Goal: Task Accomplishment & Management: Manage account settings

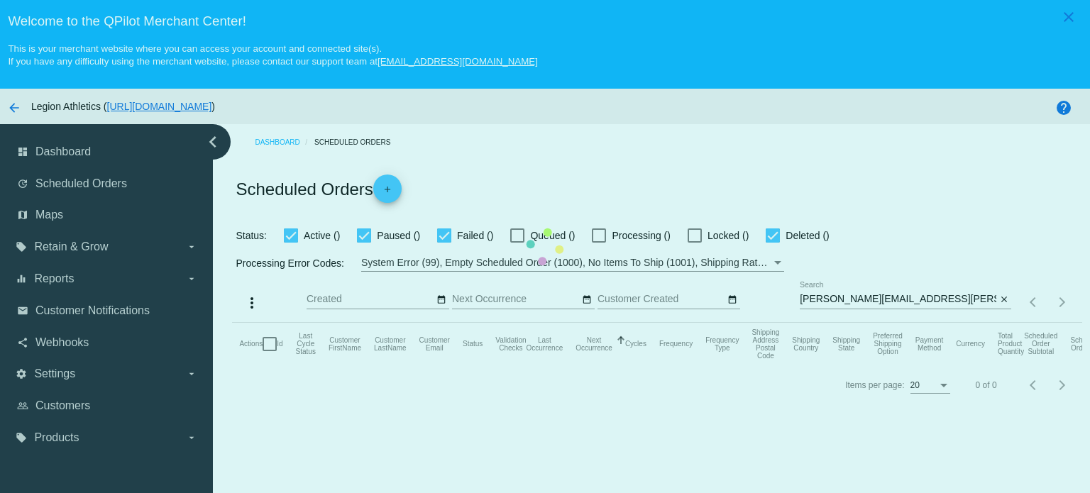
click at [771, 323] on mat-table "Actions Id Last Cycle Status Customer FirstName Customer LastName Customer Emai…" at bounding box center [656, 344] width 849 height 43
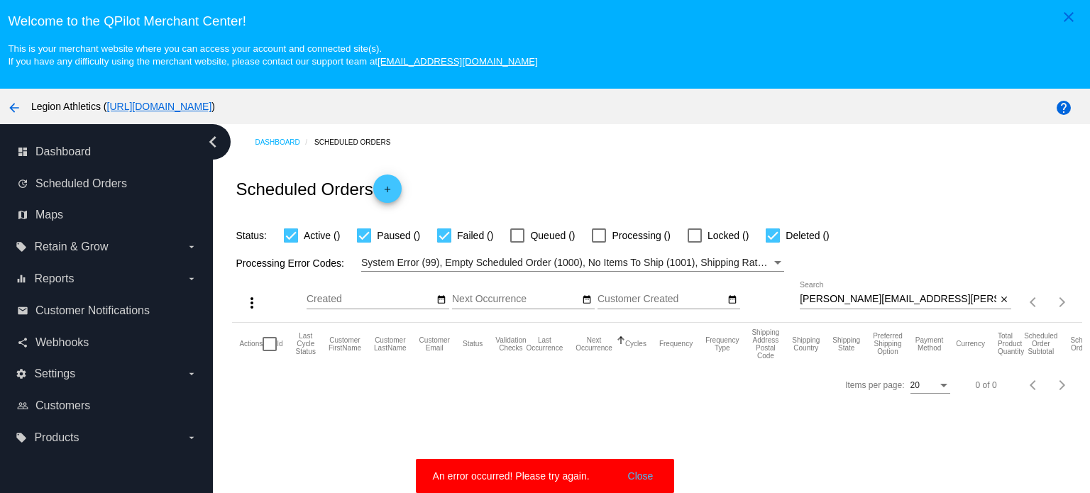
click at [641, 473] on button "Close" at bounding box center [641, 476] width 34 height 14
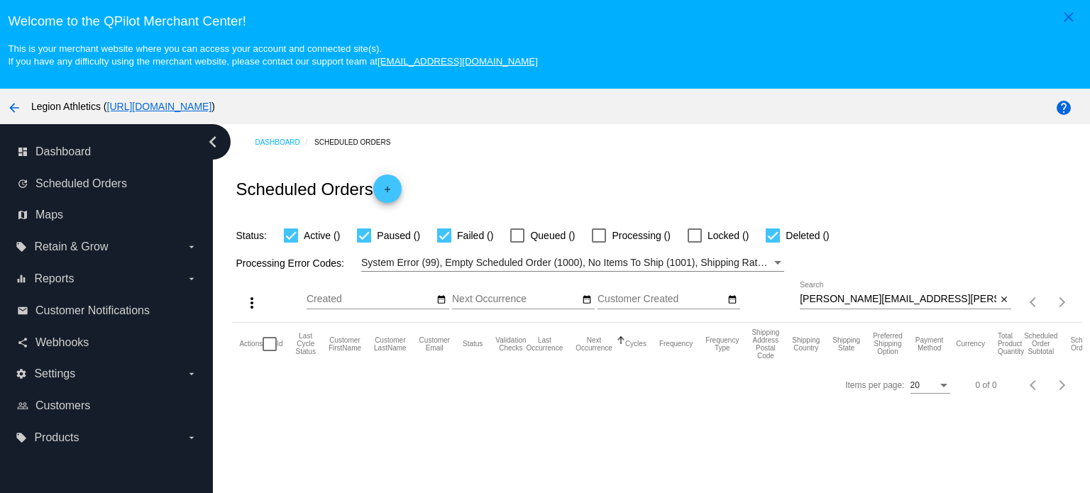
click at [782, 238] on label "Deleted ()" at bounding box center [796, 235] width 63 height 17
click at [772, 243] on input "Deleted ()" at bounding box center [772, 243] width 1 height 1
checkbox input "false"
click at [860, 298] on input "[PERSON_NAME][EMAIL_ADDRESS][PERSON_NAME][DOMAIN_NAME]" at bounding box center [897, 299] width 196 height 11
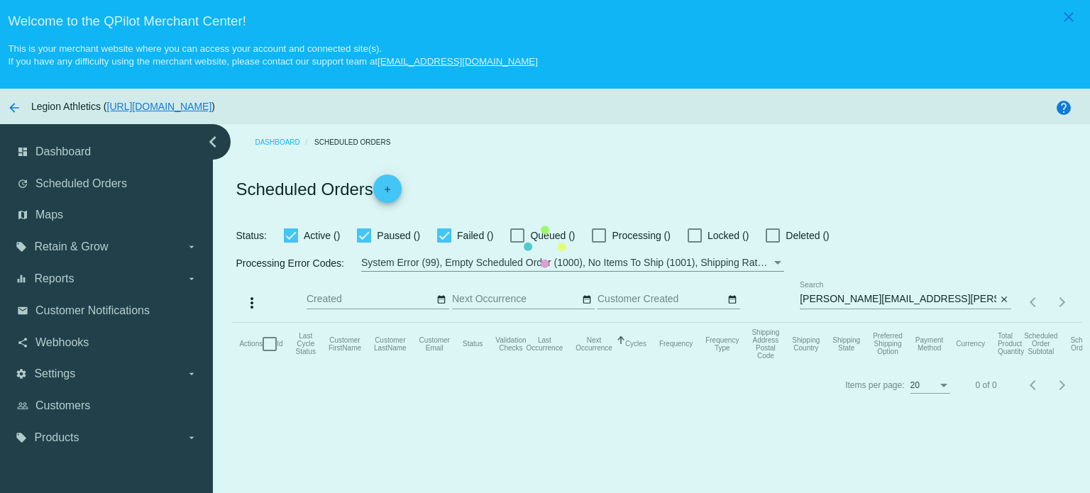
click at [860, 323] on mat-table "Actions Id Last Cycle Status Customer FirstName Customer LastName Customer Emai…" at bounding box center [656, 344] width 849 height 43
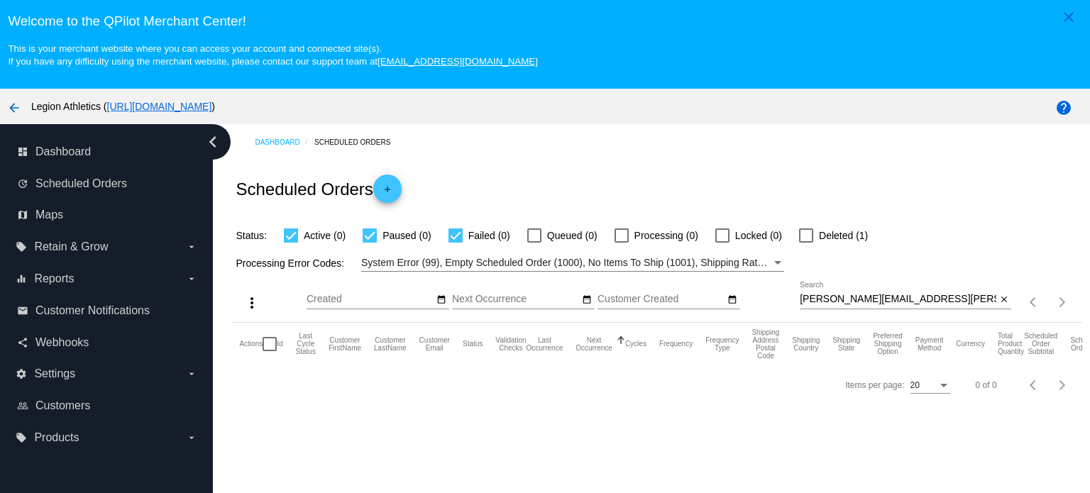
click at [921, 297] on input "[PERSON_NAME][EMAIL_ADDRESS][PERSON_NAME][DOMAIN_NAME]" at bounding box center [897, 299] width 196 height 11
paste input "sgrow0929"
type input "[EMAIL_ADDRESS][DOMAIN_NAME]"
